Goal: Communication & Community: Ask a question

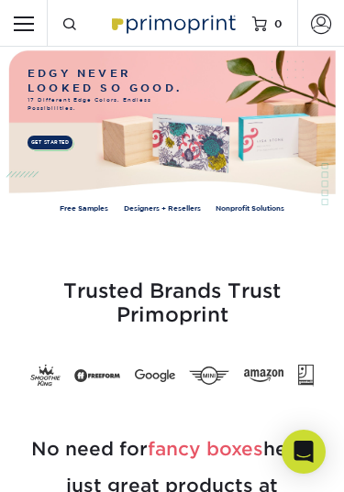
click at [61, 32] on div "Search Products" at bounding box center [64, 23] width 33 height 47
click at [77, 18] on span at bounding box center [69, 24] width 15 height 15
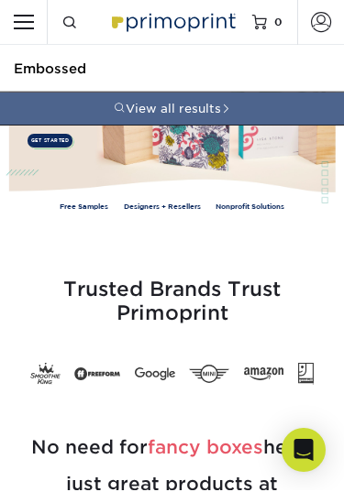
type input "Embossed"
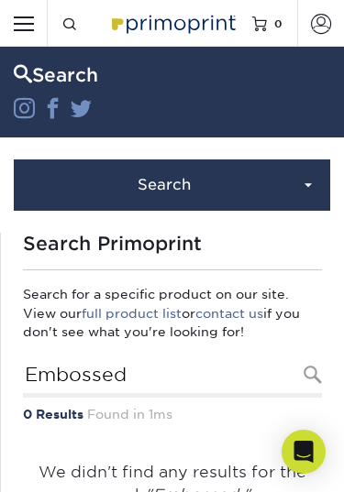
click at [10, 26] on input "Resources Menu" at bounding box center [23, 23] width 47 height 47
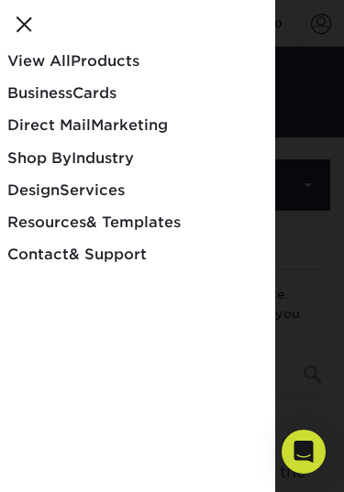
click at [324, 233] on div at bounding box center [172, 246] width 344 height 492
checkbox input "false"
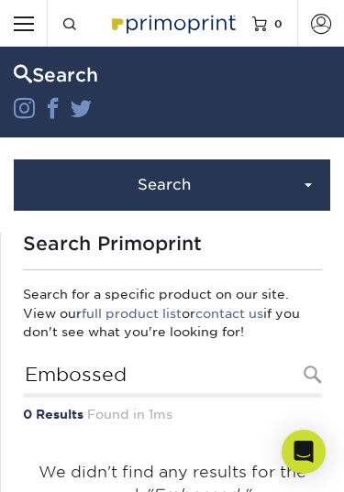
click at [311, 468] on div "Open Intercom Messenger" at bounding box center [303, 452] width 44 height 44
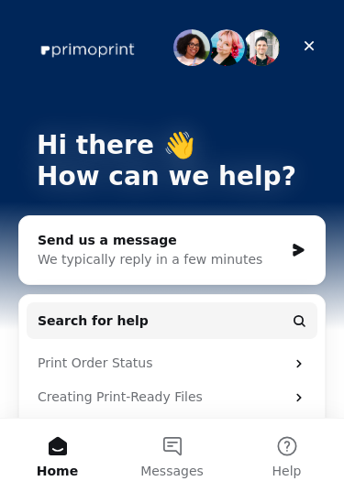
click at [53, 259] on div "We typically reply in a few minutes" at bounding box center [161, 259] width 246 height 19
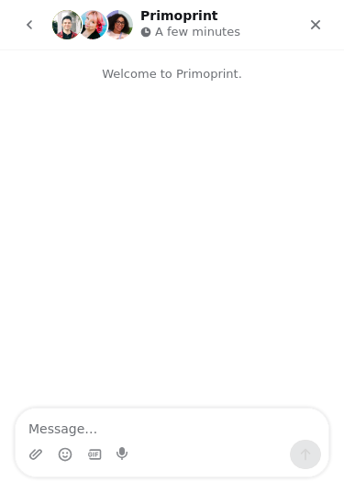
click at [112, 437] on textarea "Message…" at bounding box center [172, 424] width 313 height 31
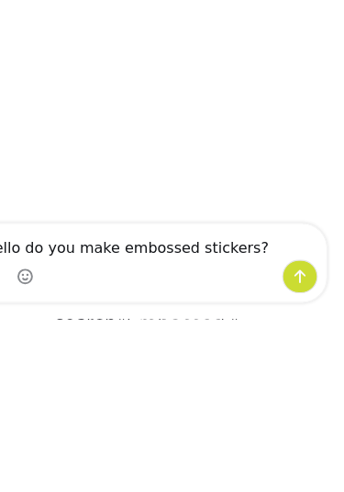
type textarea "Hello do you make embossed stickers?"
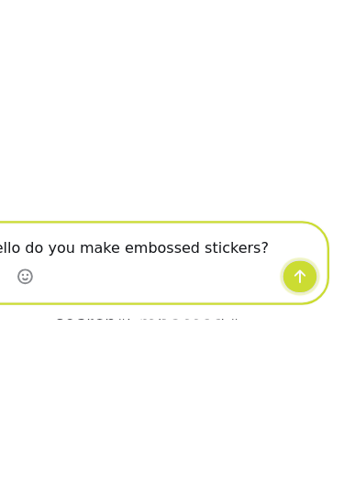
click at [263, 214] on icon "Send a message…" at bounding box center [256, 211] width 15 height 15
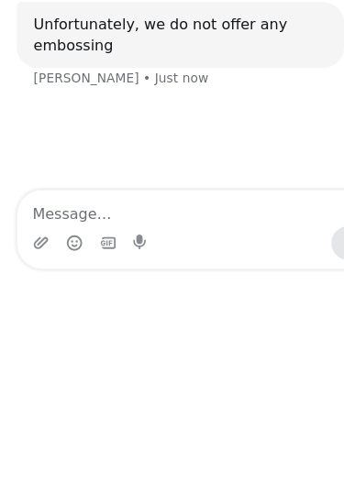
click at [183, 182] on div "Intercom messenger" at bounding box center [172, 178] width 313 height 29
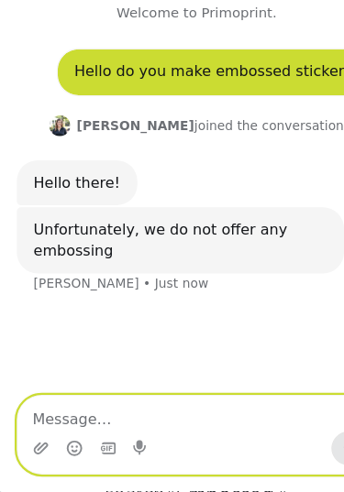
click at [160, 367] on textarea "Message…" at bounding box center [172, 353] width 313 height 31
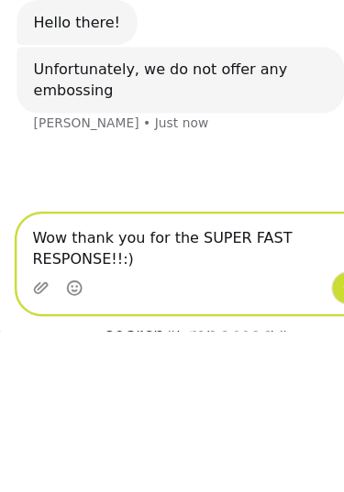
click at [62, 181] on textarea "Wow thank you for the SUPER FAST RESPONSE!!:)" at bounding box center [172, 185] width 313 height 50
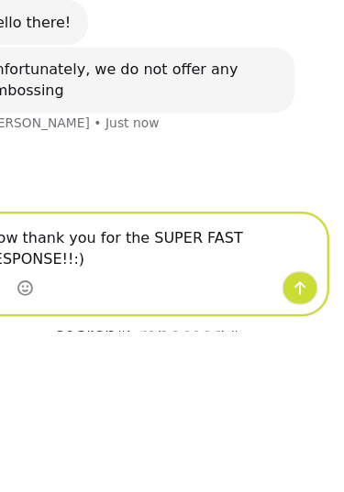
type textarea "Wow thank you for the SUPER FAST RESPONSE!!:)"
click at [263, 221] on icon "Send a message…" at bounding box center [256, 223] width 15 height 15
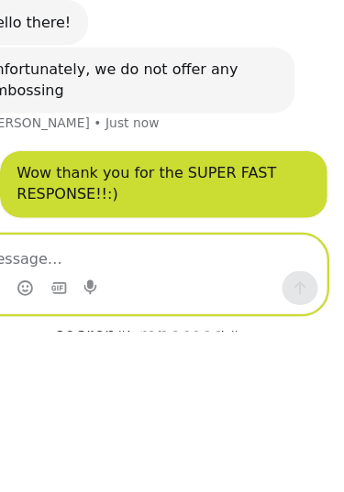
scroll to position [1, 0]
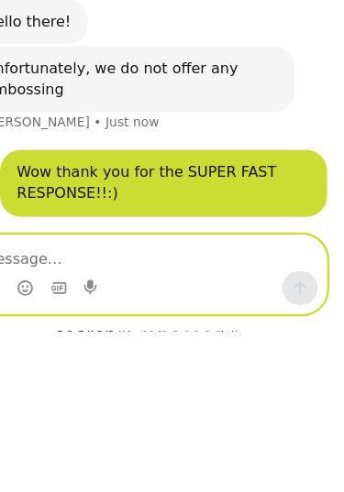
click at [70, 202] on textarea "Message…" at bounding box center [123, 193] width 313 height 31
click at [47, 193] on textarea "Message…" at bounding box center [123, 193] width 313 height 31
click at [29, 202] on textarea "Message…" at bounding box center [123, 193] width 313 height 31
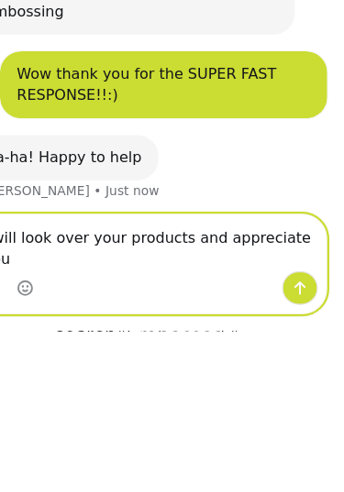
scroll to position [73, 0]
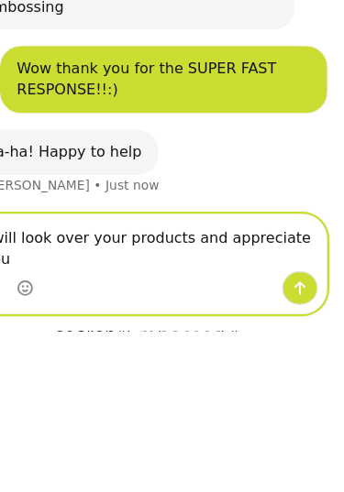
type textarea "I will look over your products and appreciate you"
click at [270, 225] on button "Send a message…" at bounding box center [256, 223] width 31 height 29
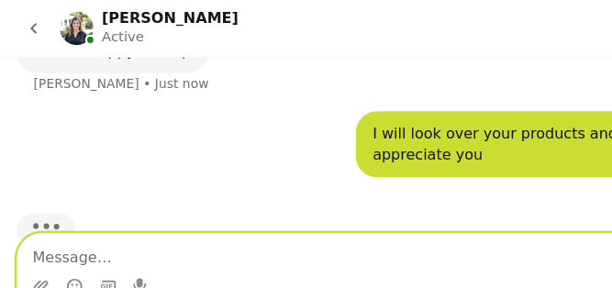
scroll to position [402, 0]
